Goal: Use online tool/utility

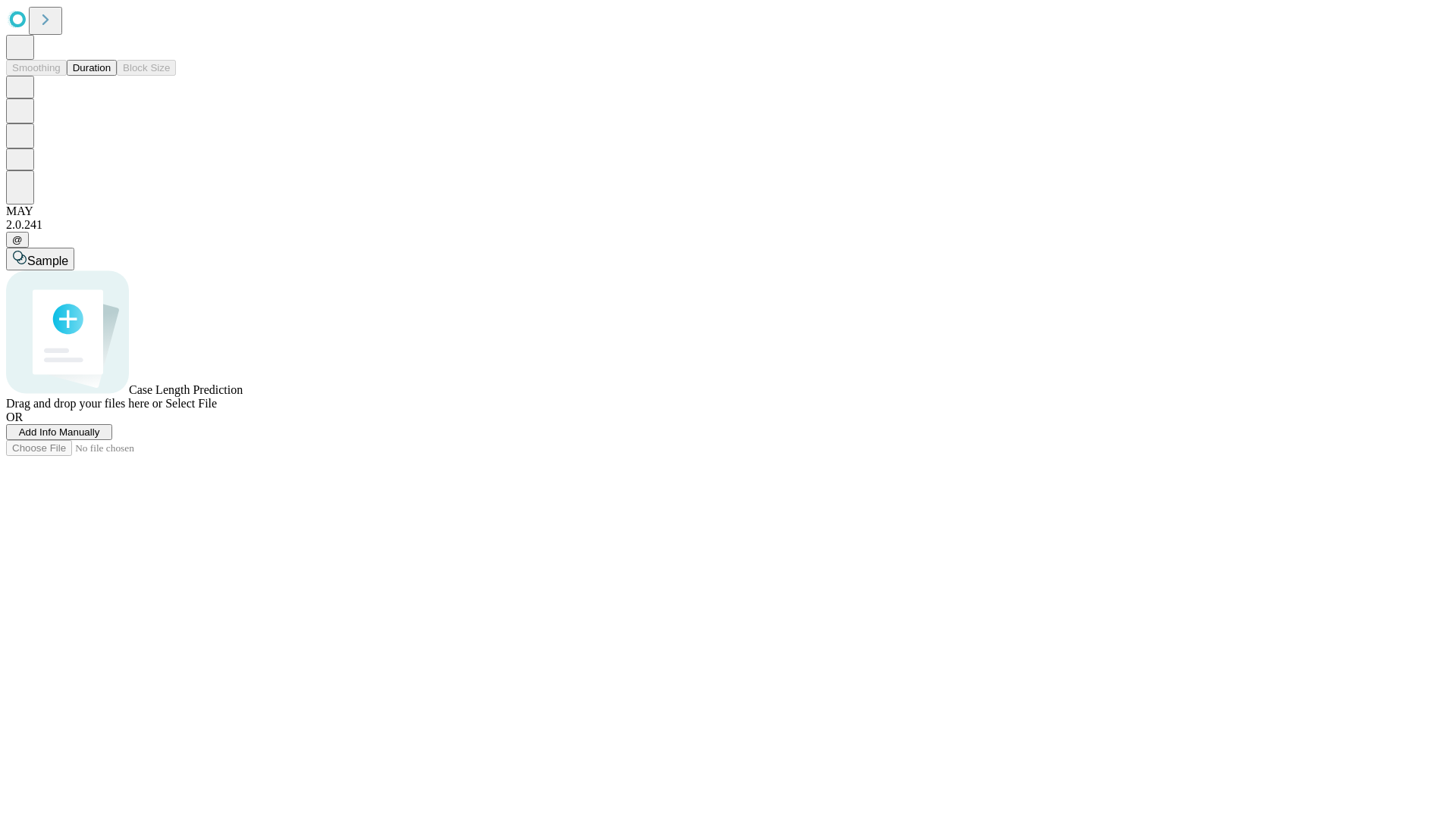
click at [111, 75] on button "Duration" at bounding box center [92, 67] width 50 height 16
click at [217, 410] on span "Select File" at bounding box center [191, 403] width 52 height 13
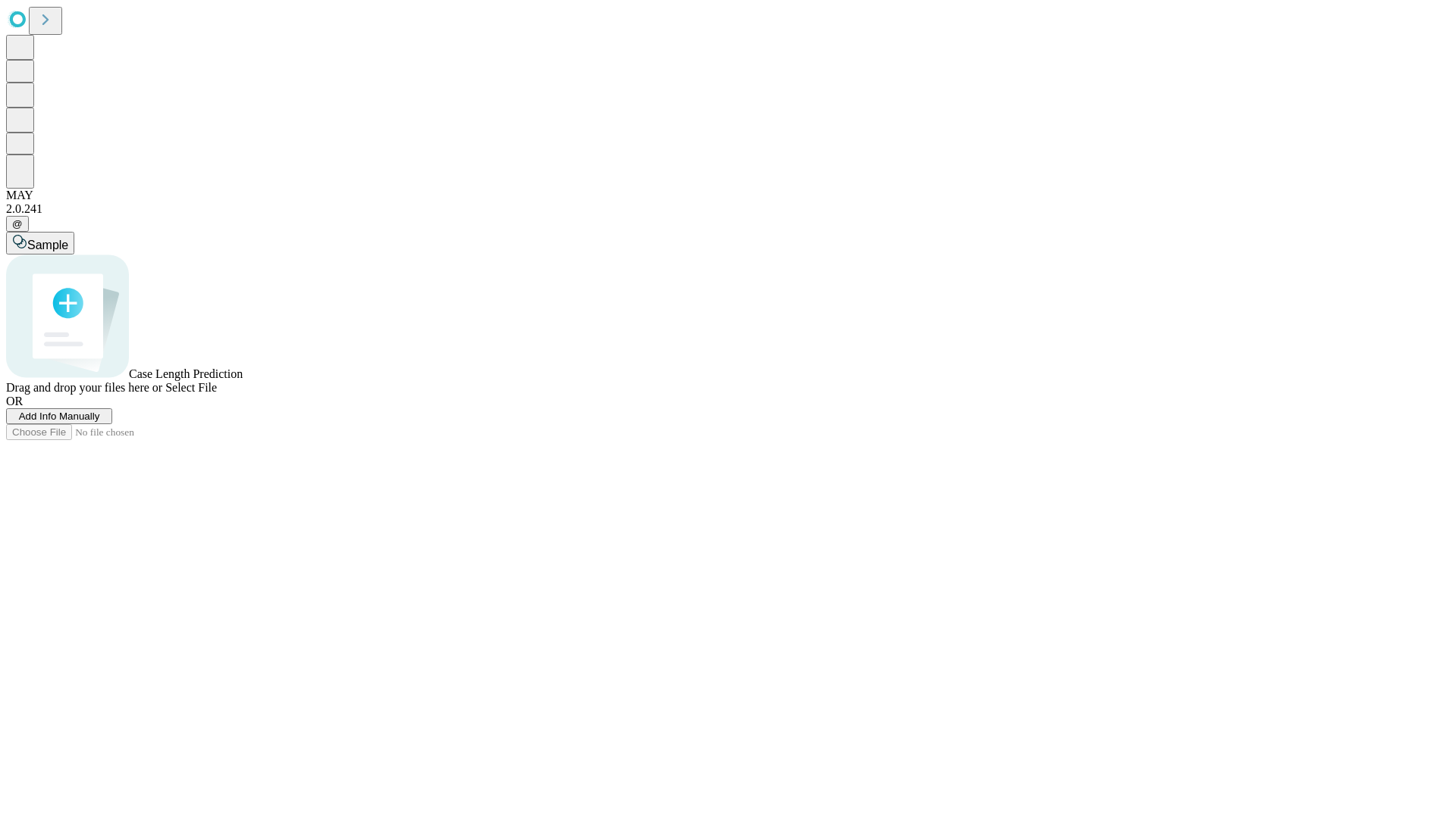
click at [217, 394] on span "Select File" at bounding box center [191, 387] width 52 height 13
